Goal: Check status: Check status

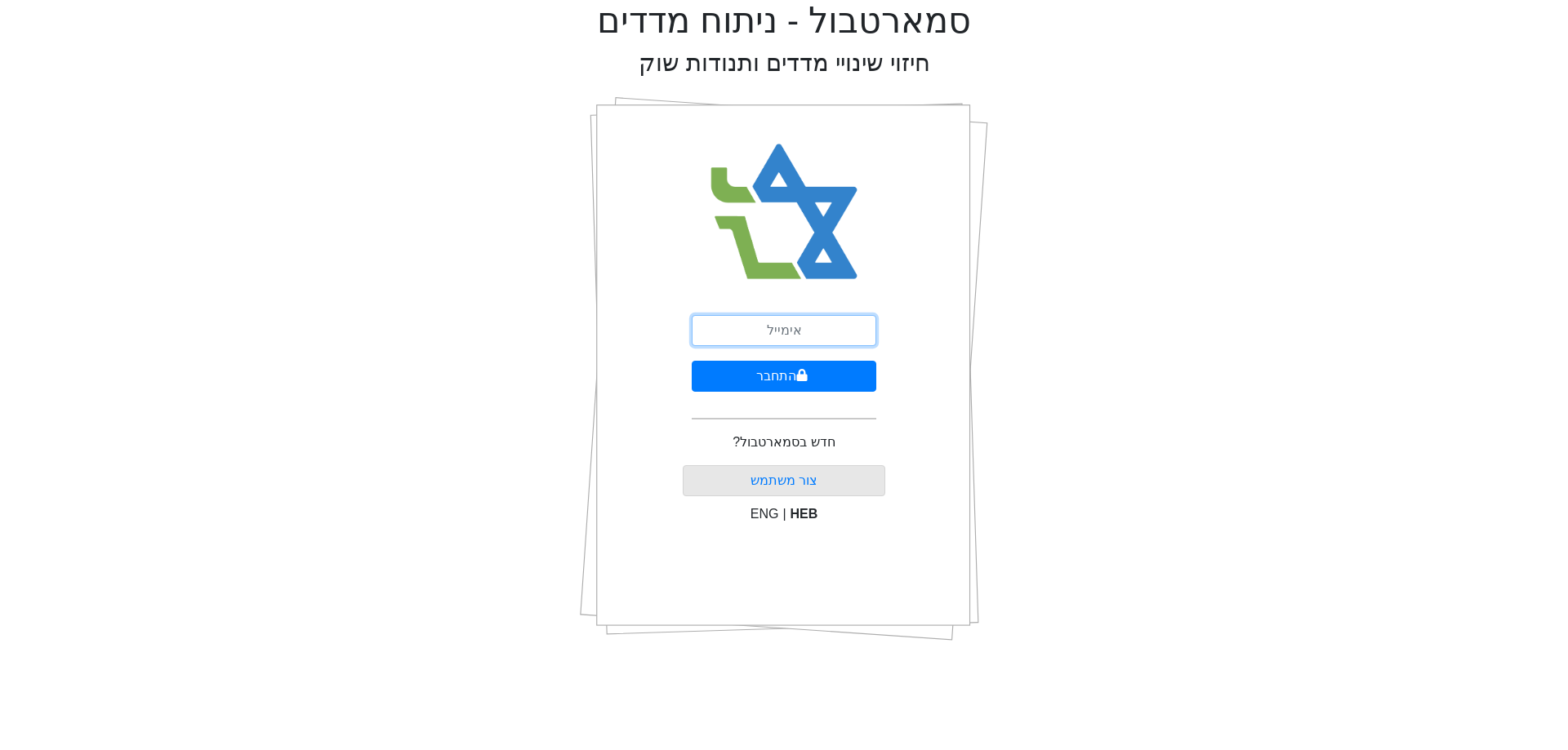
click at [821, 335] on input "email" at bounding box center [784, 330] width 185 height 31
type input "[EMAIL_ADDRESS][DOMAIN_NAME]"
click at [835, 377] on button "התחבר" at bounding box center [784, 376] width 185 height 31
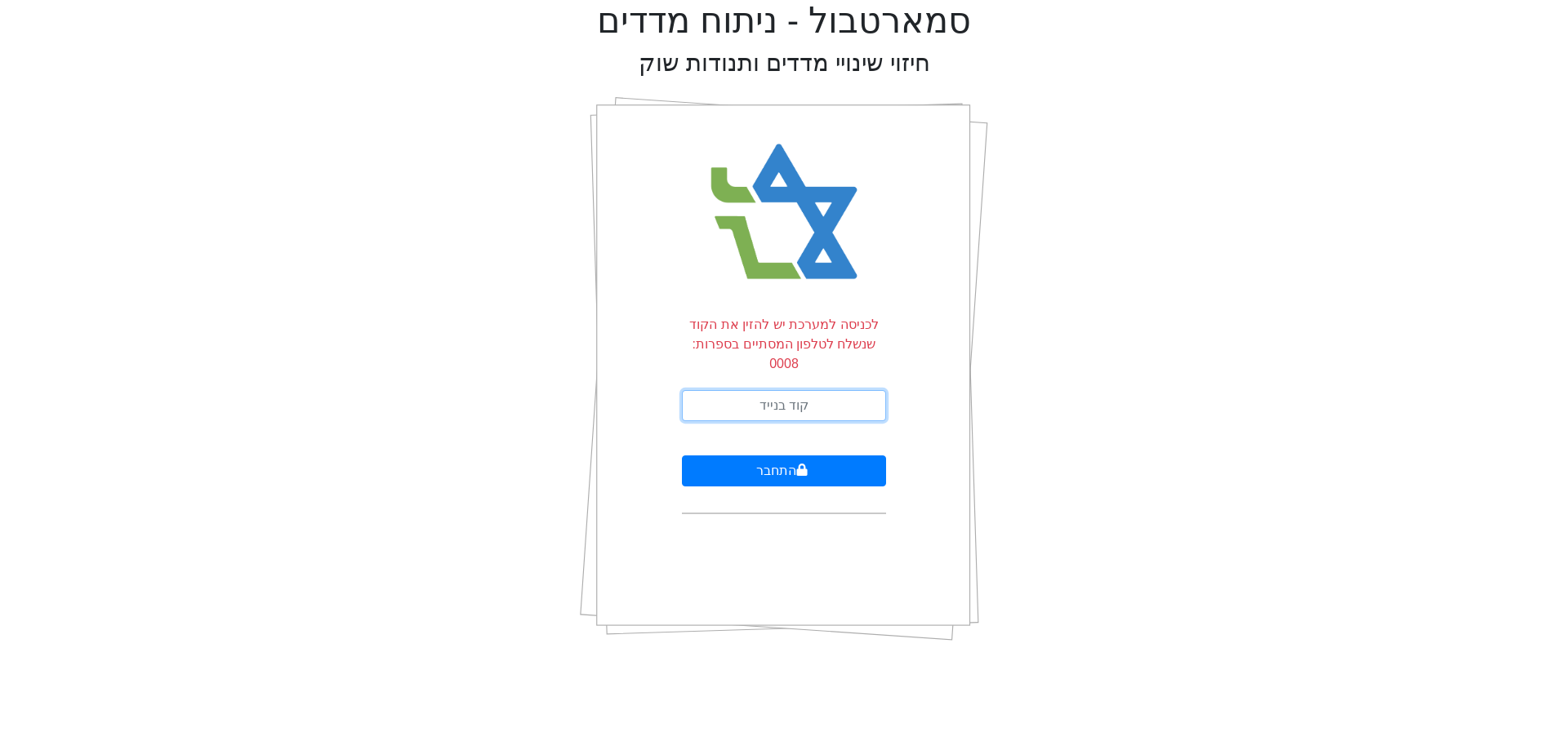
click at [835, 390] on input "text" at bounding box center [784, 405] width 204 height 31
type input "364040"
click at [682, 456] on button "התחבר" at bounding box center [784, 471] width 204 height 31
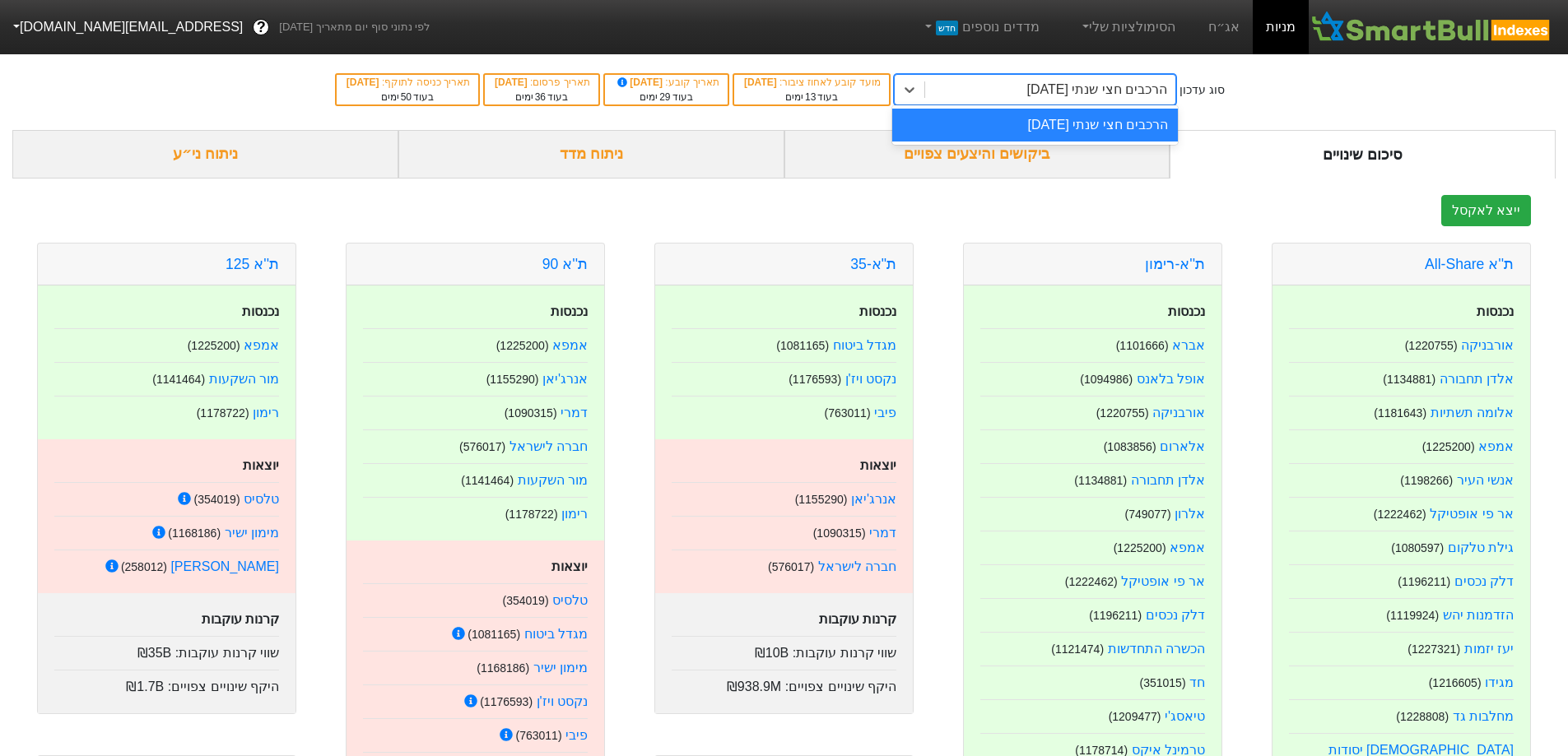
click at [1038, 93] on div "הרכבים חצי שנתי [DATE]" at bounding box center [1097, 89] width 141 height 20
click at [1057, 98] on div "הרכבים חצי שנתי [DATE]" at bounding box center [1097, 89] width 141 height 20
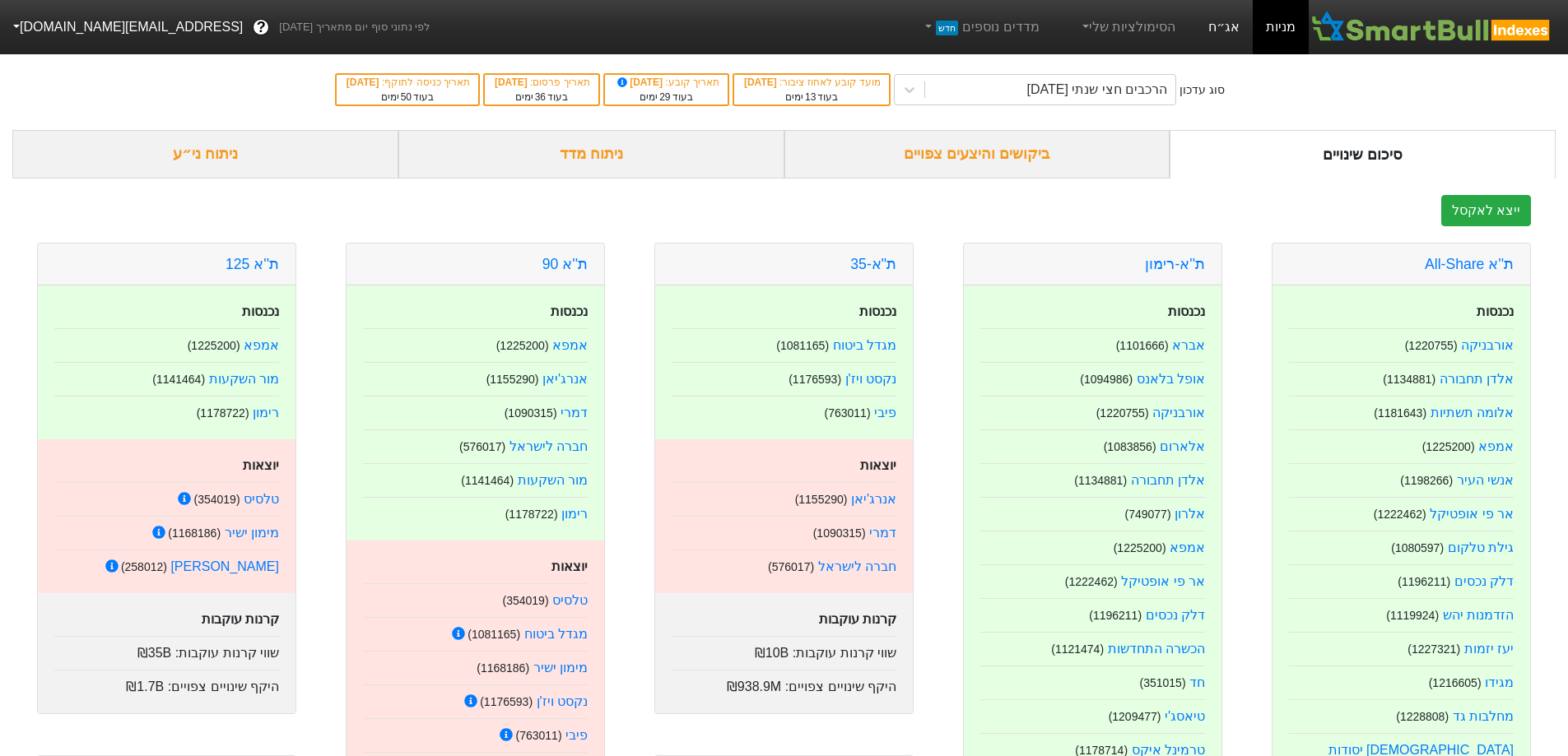
click at [1239, 14] on link "אג״ח" at bounding box center [1224, 27] width 58 height 54
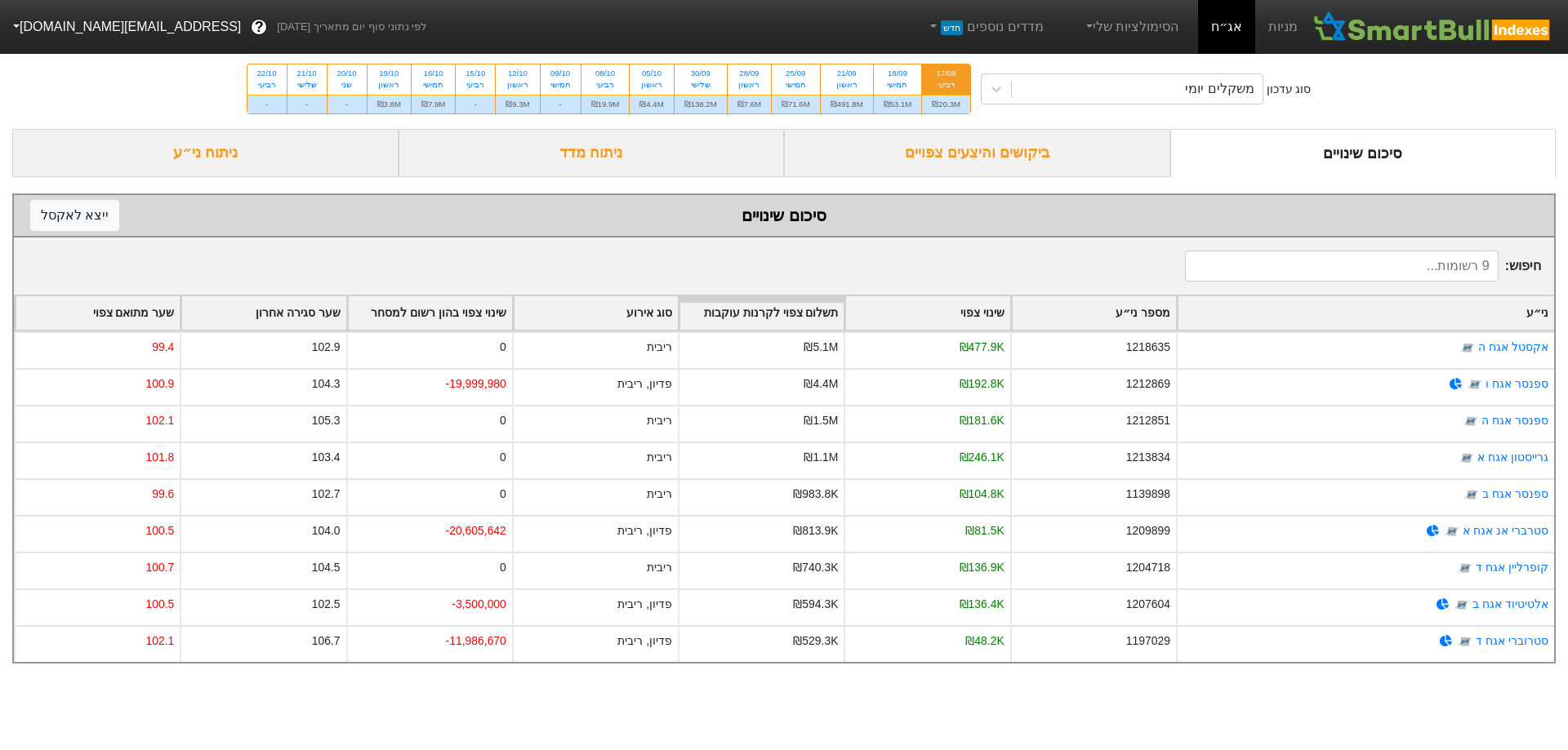
click at [979, 156] on div "ביקושים והיצעים צפויים" at bounding box center [977, 153] width 386 height 48
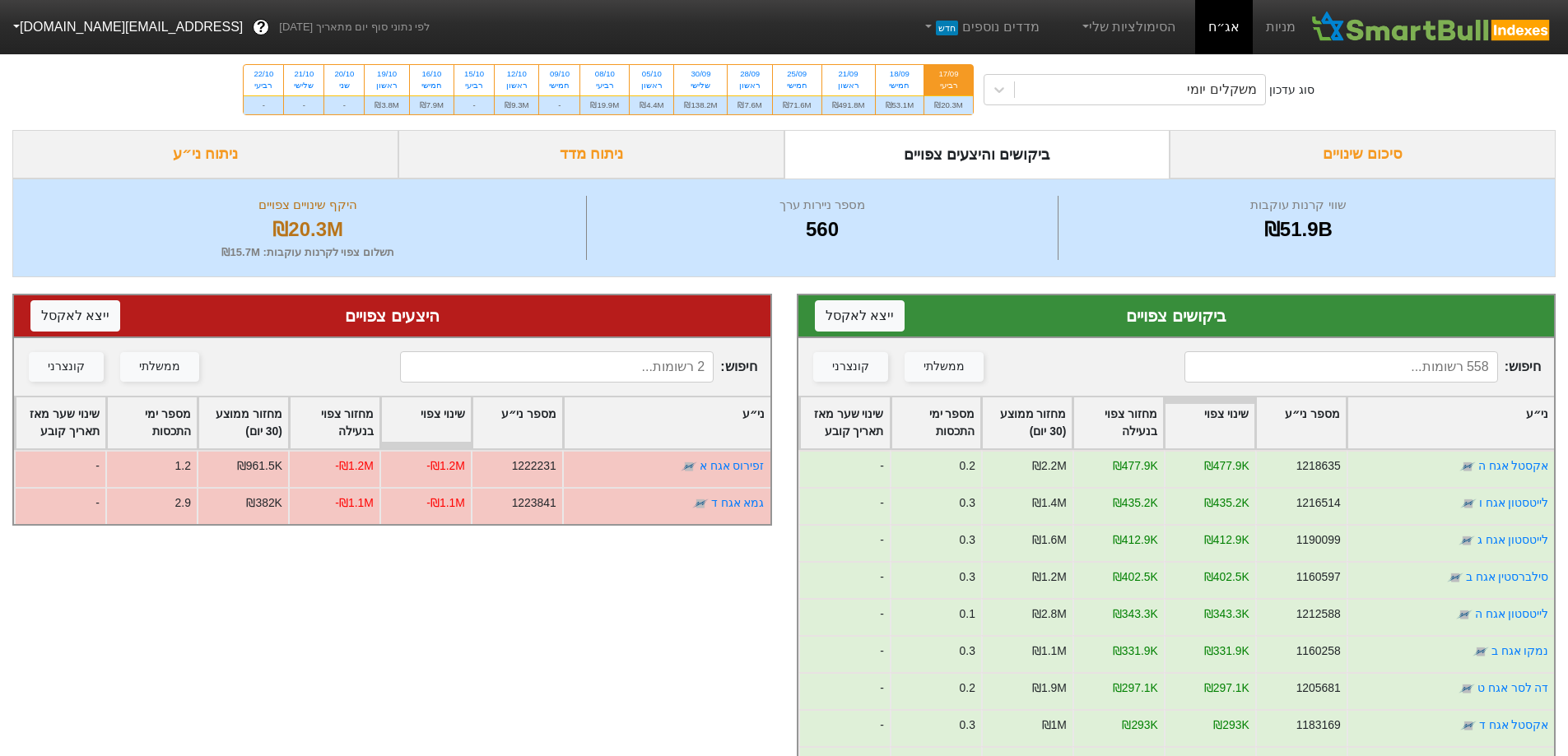
click at [905, 64] on div "סוג עדכון משקלים יומי 17/09 רביעי ₪20.3M 18/09 חמישי ₪53.1M 21/09 ראשון ₪491.8M…" at bounding box center [784, 89] width 1568 height 81
click at [894, 82] on div "חמישי" at bounding box center [900, 86] width 29 height 12
click at [894, 76] on input "18/09 חמישי ₪53.1M" at bounding box center [894, 71] width 11 height 11
radio input "true"
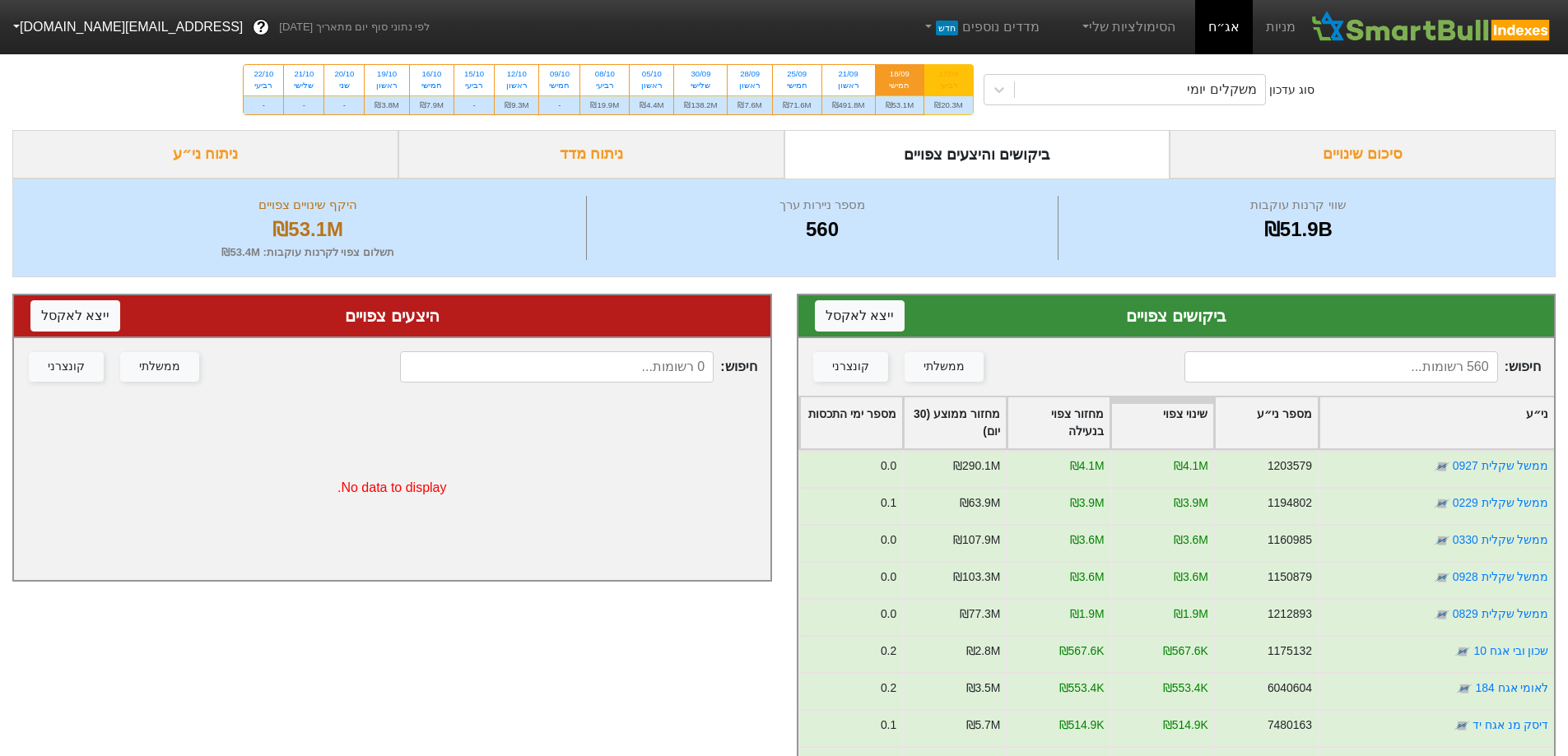
click at [945, 65] on div "17/09 רביעי" at bounding box center [948, 80] width 48 height 30
click at [945, 65] on input "17/09 רביעי ₪20.3M" at bounding box center [944, 71] width 11 height 11
radio input "true"
